Goal: Task Accomplishment & Management: Complete application form

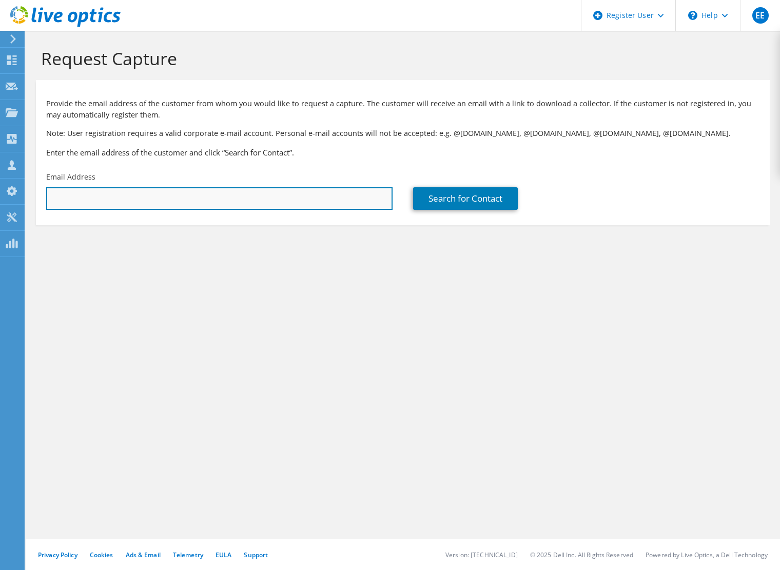
click at [259, 203] on input "text" at bounding box center [219, 198] width 347 height 23
paste input "austin.miguez@daikincomfort.com"
type input "austin.miguez@daikincomfort.com"
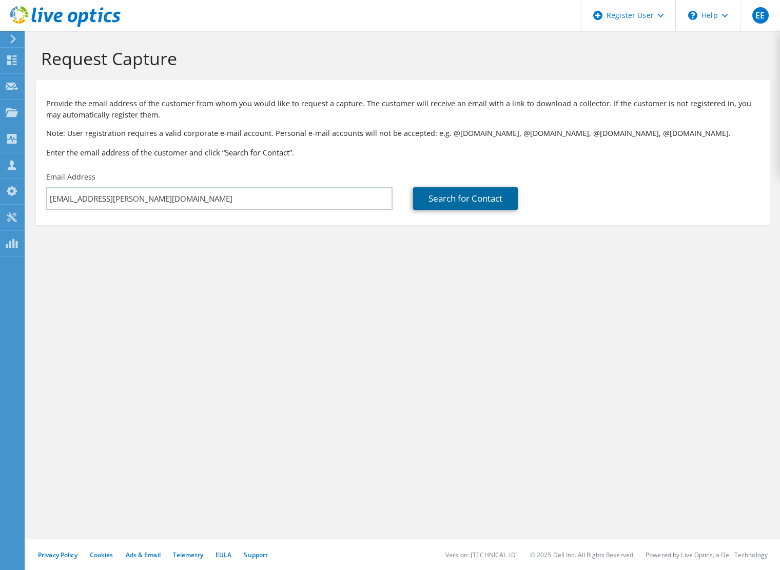
click at [470, 195] on link "Search for Contact" at bounding box center [465, 198] width 105 height 23
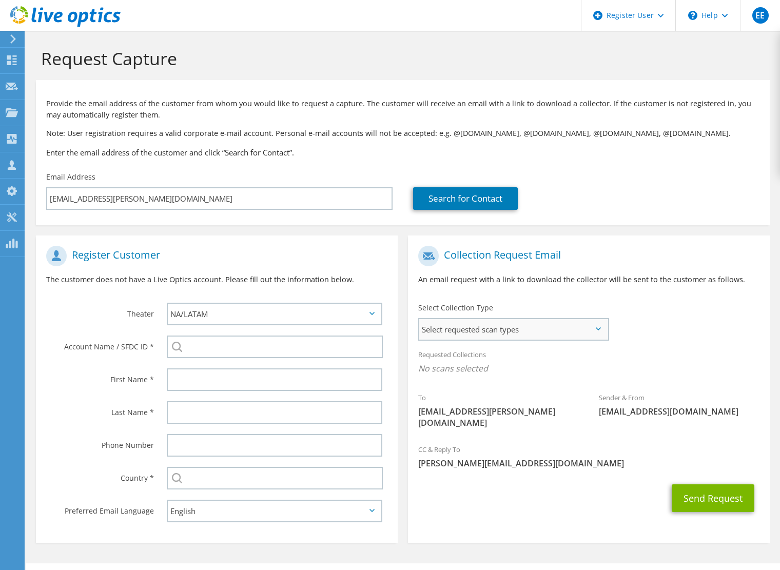
click at [524, 331] on span "Select requested scan types" at bounding box center [513, 329] width 188 height 21
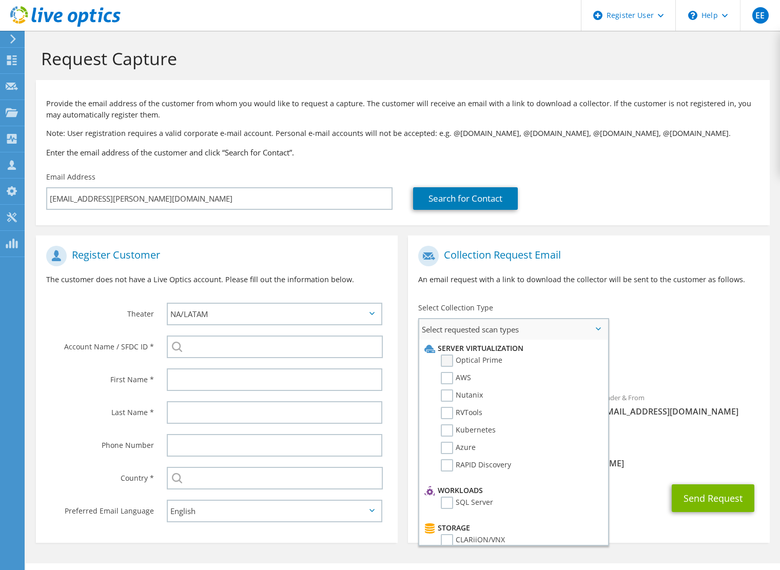
click at [461, 358] on label "Optical Prime" at bounding box center [472, 361] width 62 height 12
click at [0, 0] on input "Optical Prime" at bounding box center [0, 0] width 0 height 0
click at [710, 416] on span "liveoptics@liveoptics.com" at bounding box center [679, 414] width 160 height 11
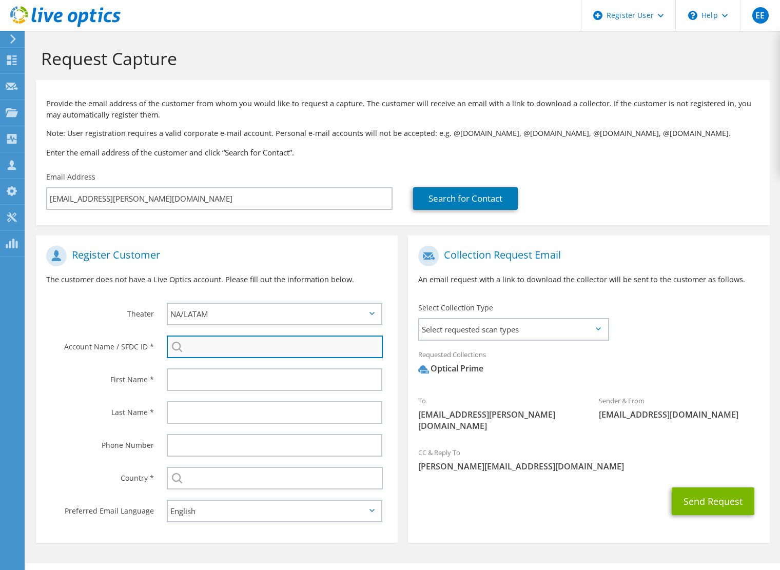
click at [226, 350] on input "search" at bounding box center [275, 347] width 216 height 23
paste input "727391500"
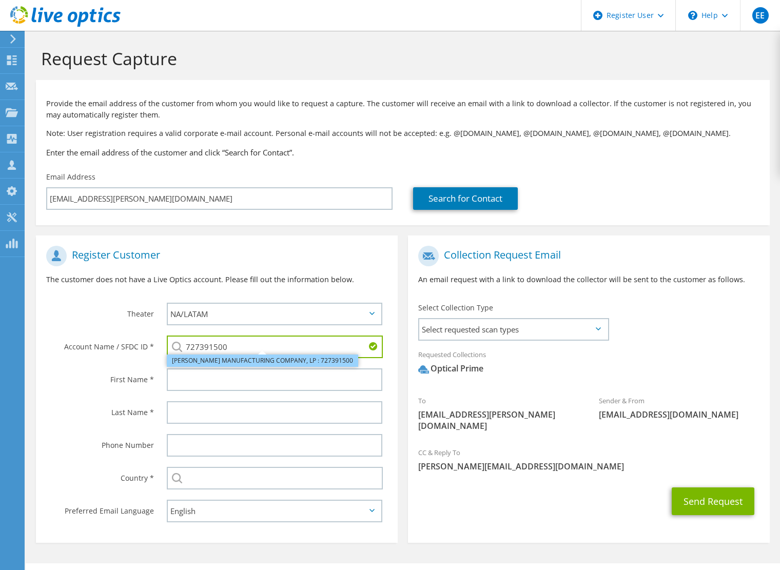
click at [240, 362] on li "GOODMAN MANUFACTURING COMPANY, LP : 727391500" at bounding box center [263, 361] width 192 height 12
type input "GOODMAN MANUFACTURING COMPANY, LP : 727391500"
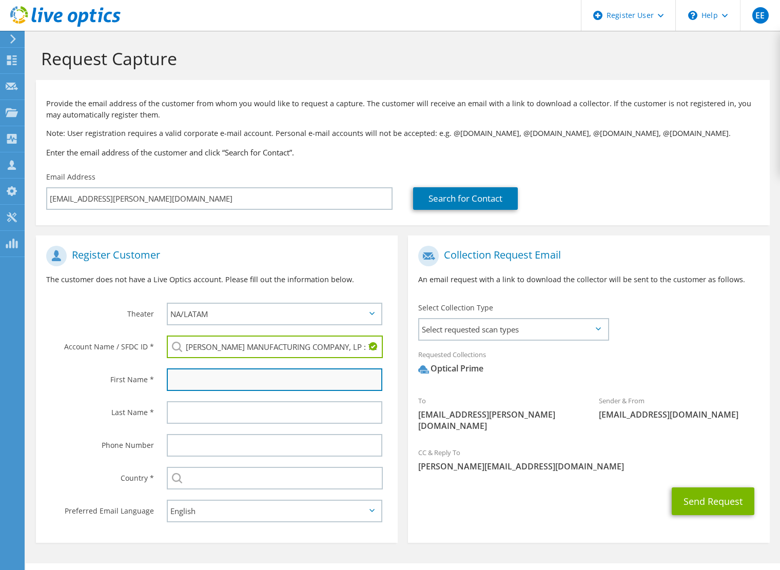
click at [242, 379] on input "text" at bounding box center [275, 380] width 216 height 23
type input "Austin"
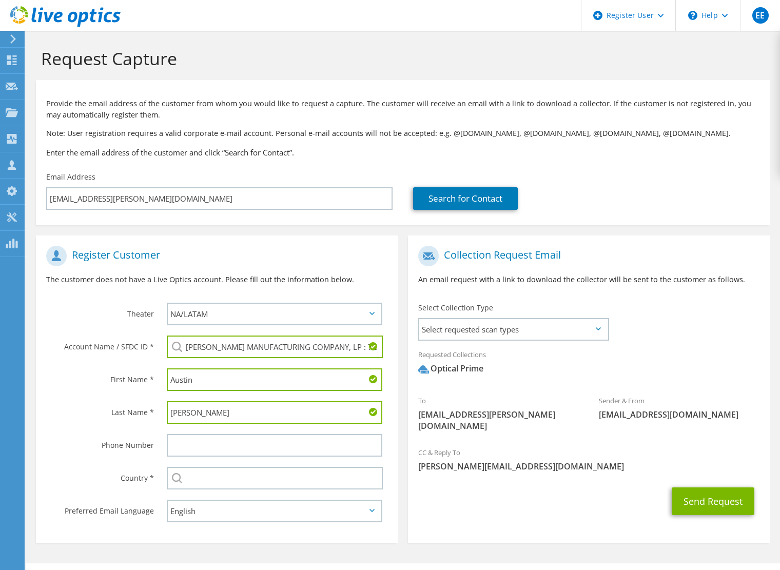
type input "Miguez"
click at [435, 511] on section "Collection Request Email An email request with a link to download the collector…" at bounding box center [589, 390] width 362 height 308
click at [322, 474] on input "text" at bounding box center [275, 478] width 216 height 23
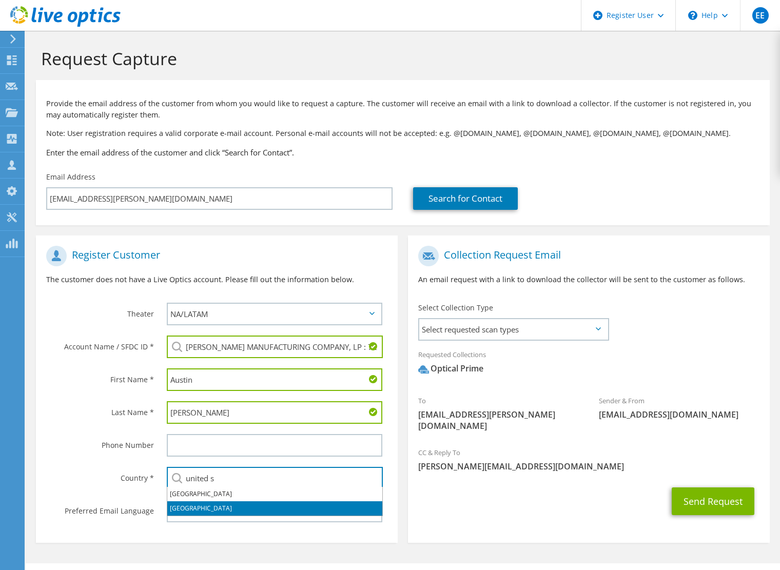
click at [255, 509] on li "United States" at bounding box center [274, 509] width 215 height 14
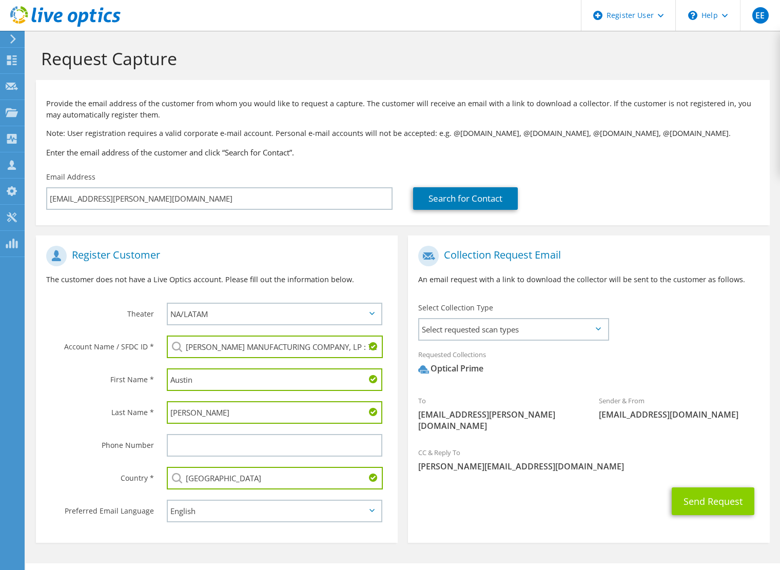
type input "United States"
click at [696, 496] on button "Send Request" at bounding box center [713, 502] width 83 height 28
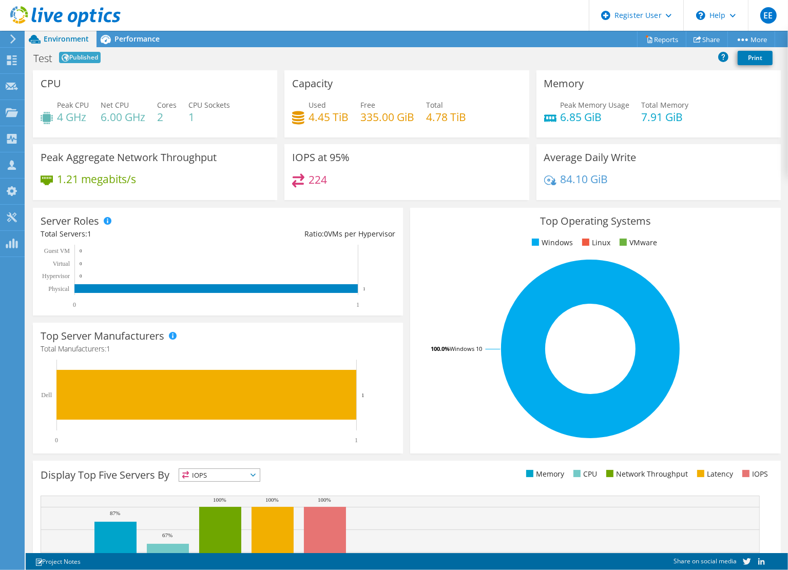
click at [35, 13] on use at bounding box center [65, 16] width 110 height 21
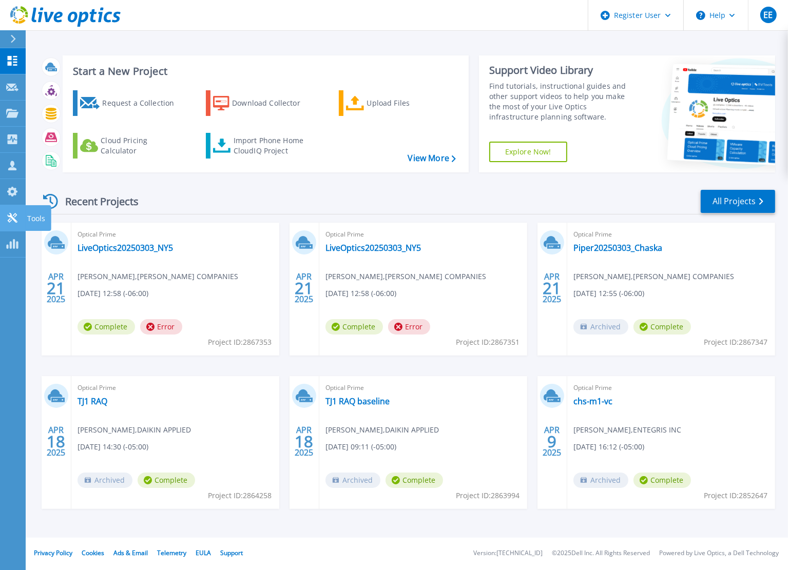
click at [12, 220] on icon at bounding box center [12, 218] width 10 height 10
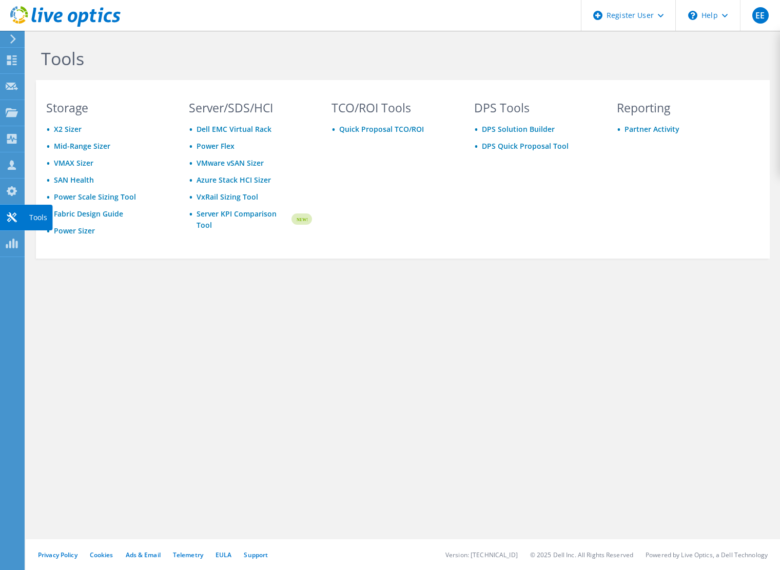
click at [10, 223] on div at bounding box center [12, 218] width 12 height 11
click at [257, 560] on div "Privacy Policy Cookies Ads & Email Telemetry EULA Support Version: 25.2.12.1 © …" at bounding box center [403, 555] width 755 height 31
click at [256, 557] on link "Support" at bounding box center [256, 555] width 24 height 9
